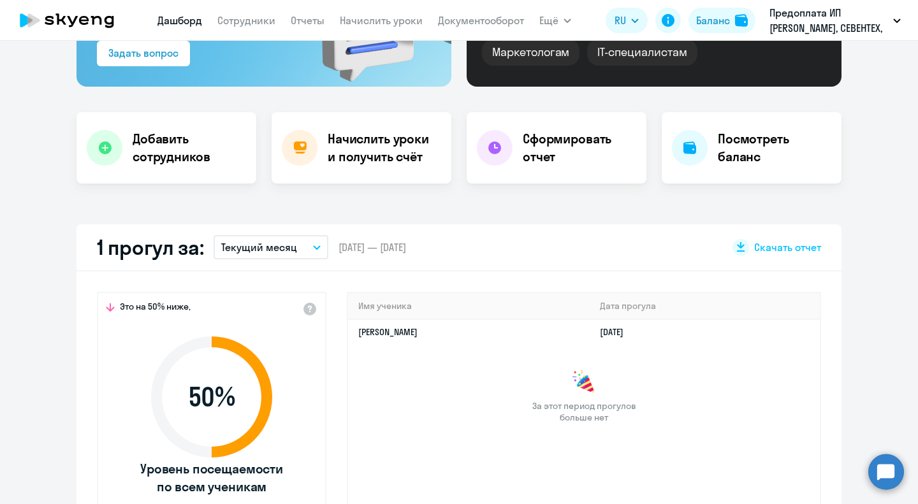
select select "30"
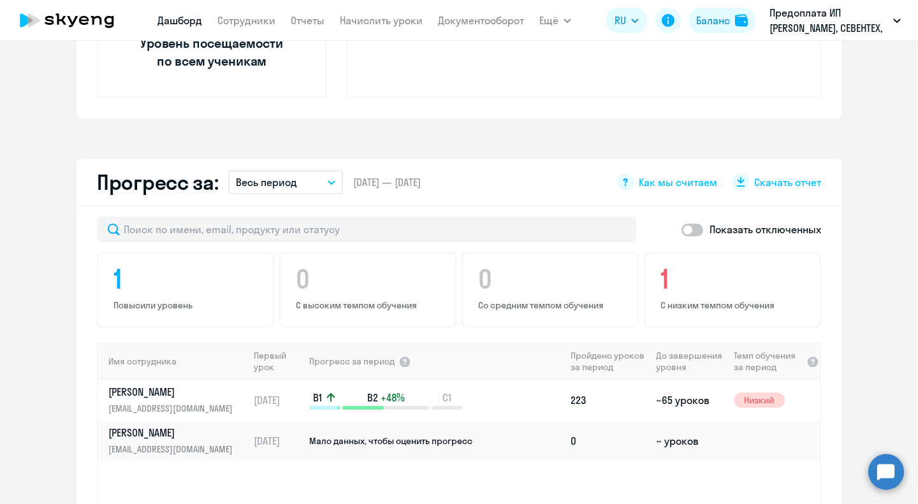
scroll to position [637, 0]
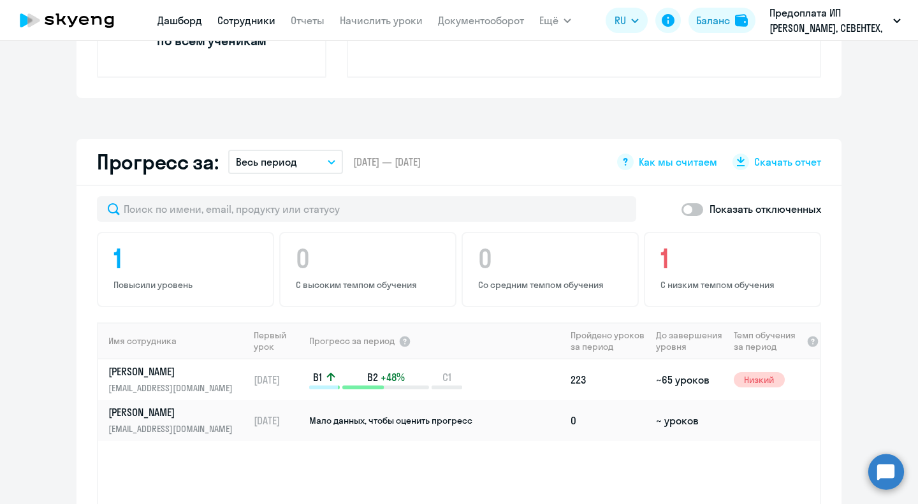
click at [241, 20] on link "Сотрудники" at bounding box center [246, 20] width 58 height 13
select select "30"
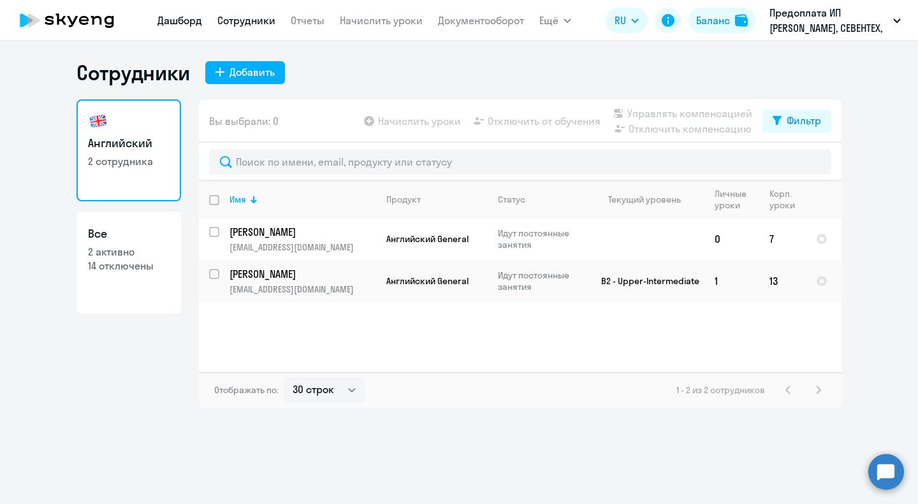
click at [196, 17] on link "Дашборд" at bounding box center [179, 20] width 45 height 13
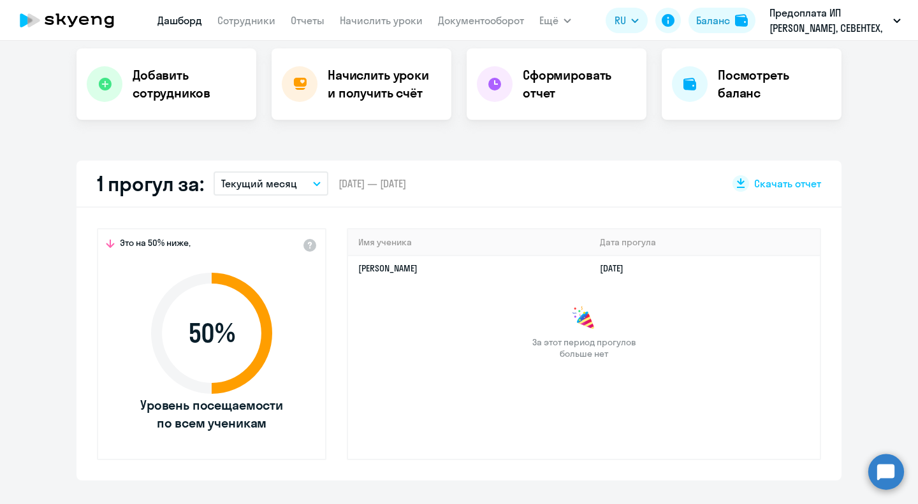
select select "30"
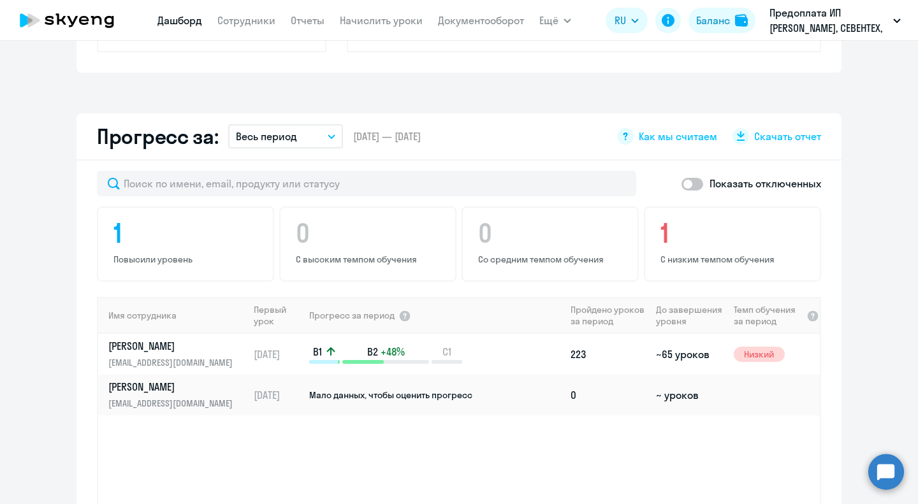
scroll to position [701, 0]
